Goal: Find specific page/section: Find specific page/section

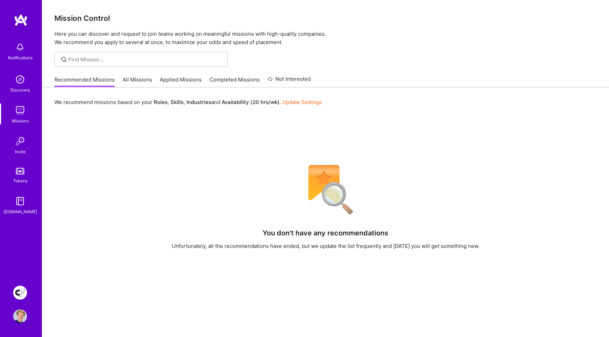
click at [139, 80] on link "All Missions" at bounding box center [137, 81] width 29 height 11
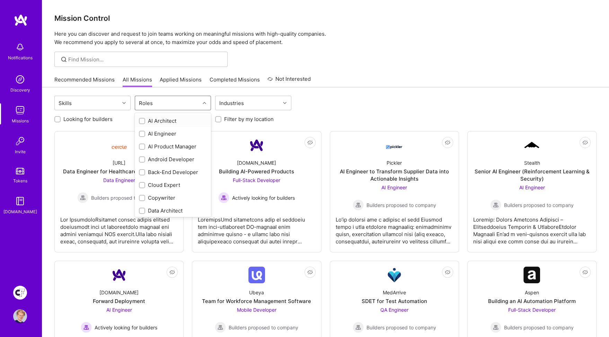
click at [178, 102] on div "Roles" at bounding box center [167, 103] width 65 height 14
click at [173, 204] on div "UX Expert" at bounding box center [173, 209] width 76 height 13
checkbox input "true"
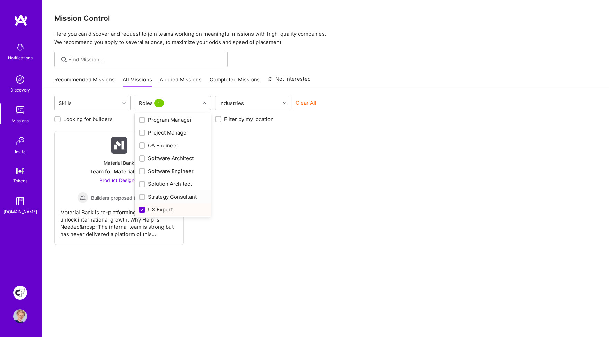
click at [169, 195] on div "Strategy Consultant" at bounding box center [173, 196] width 68 height 7
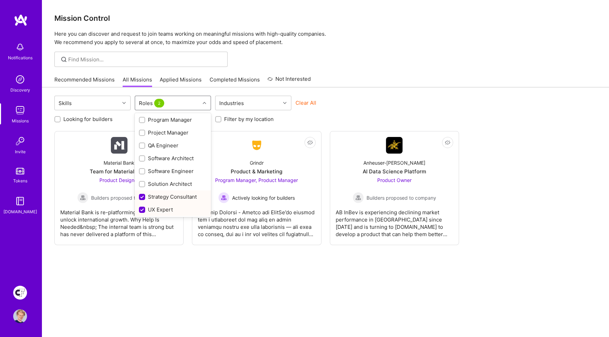
click at [169, 195] on div "Strategy Consultant" at bounding box center [173, 196] width 68 height 7
checkbox input "false"
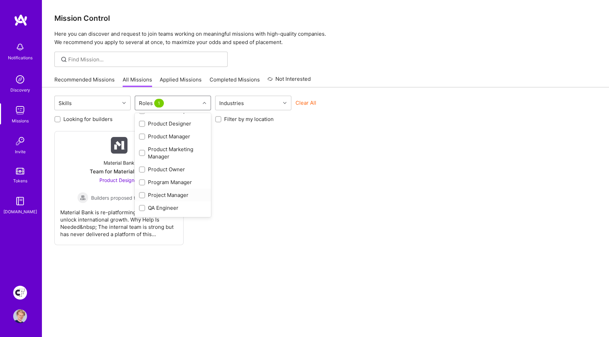
scroll to position [258, 0]
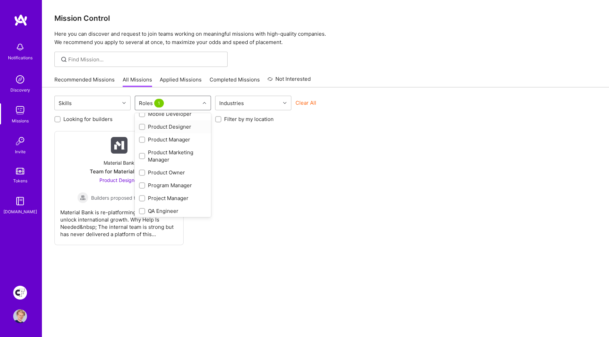
click at [174, 127] on div "Product Designer" at bounding box center [173, 126] width 68 height 7
checkbox input "true"
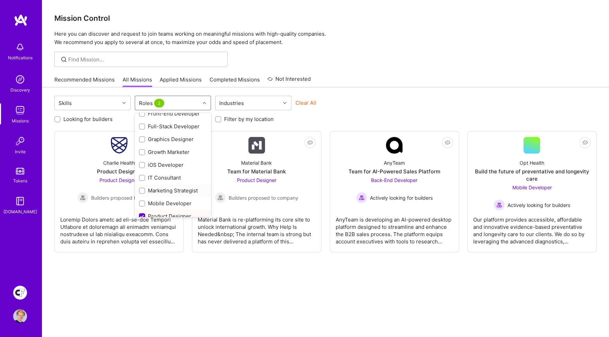
scroll to position [165, 0]
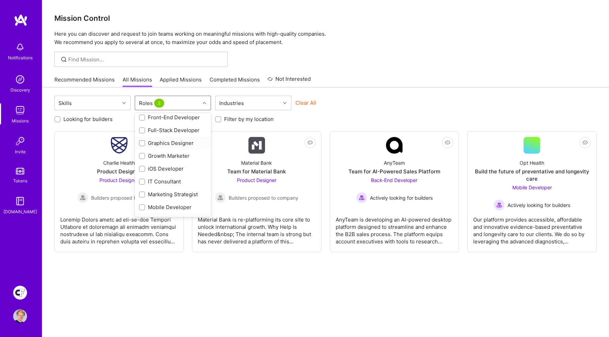
click at [143, 141] on input "checkbox" at bounding box center [142, 143] width 5 height 5
checkbox input "true"
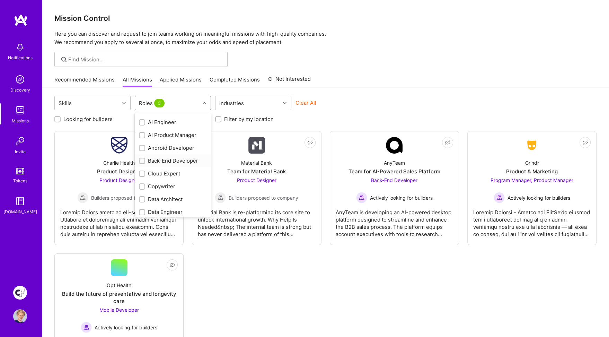
scroll to position [0, 0]
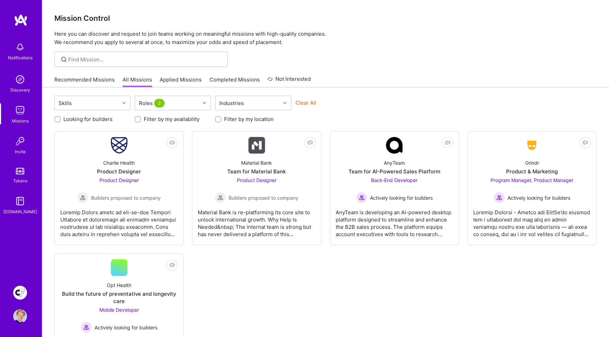
click at [345, 71] on div "Mission Control Here you can discover and request to join teams working on mean…" at bounding box center [325, 195] width 567 height 391
